Goal: Find specific page/section: Find specific page/section

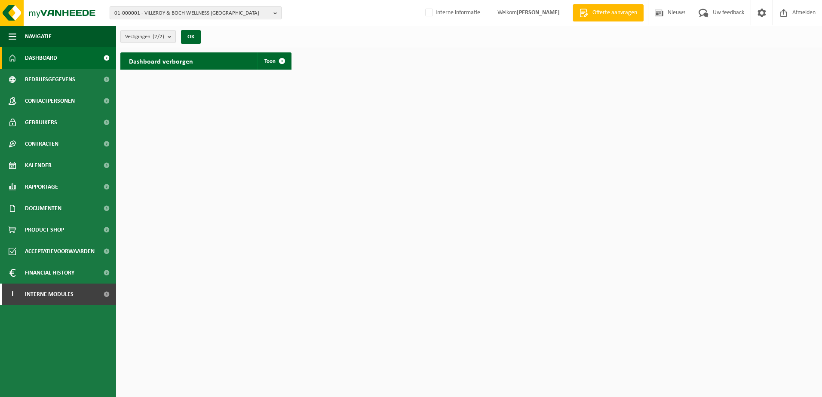
click at [274, 14] on b "button" at bounding box center [278, 13] width 8 height 12
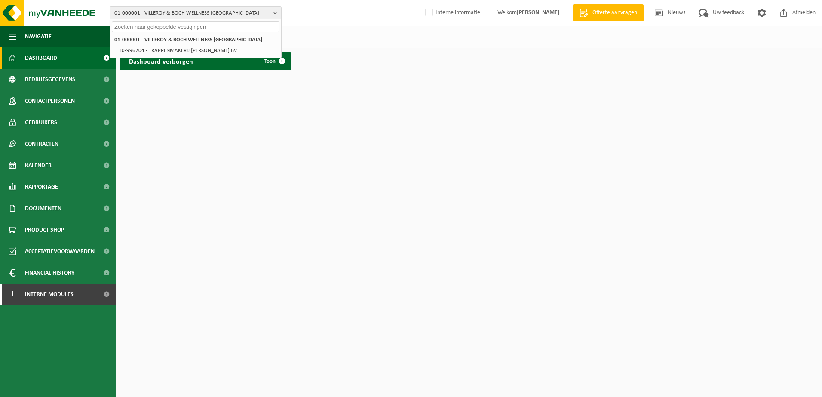
click at [134, 28] on input "text" at bounding box center [196, 27] width 168 height 11
type input "van eccelpoel"
click at [188, 36] on span "VAN ECCELPOEL" at bounding box center [184, 39] width 51 height 6
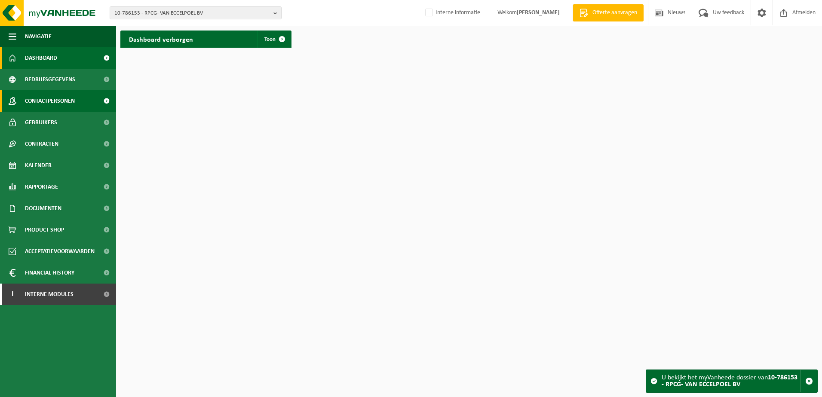
click at [60, 102] on span "Contactpersonen" at bounding box center [50, 101] width 50 height 22
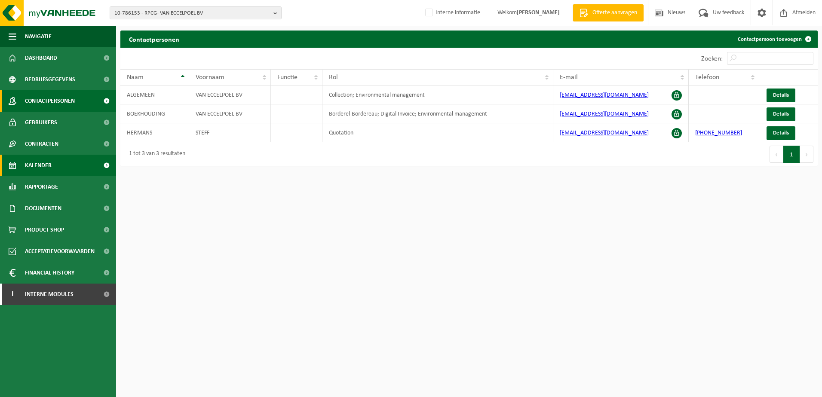
click at [37, 167] on span "Kalender" at bounding box center [38, 166] width 27 height 22
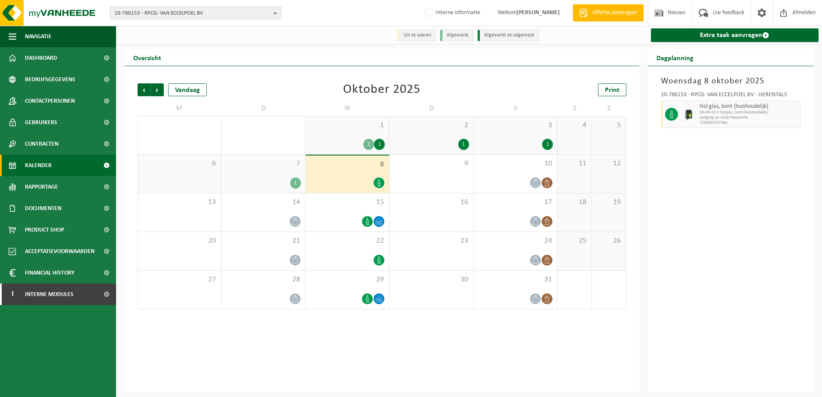
click at [556, 350] on div "Vorige Volgende Vandaag Oktober 2025 Print M D W D V Z Z 29 1 30 1 1 1 2 1 3 1 …" at bounding box center [382, 229] width 515 height 326
click at [54, 98] on span "Contactpersonen" at bounding box center [50, 101] width 50 height 22
